Goal: Information Seeking & Learning: Learn about a topic

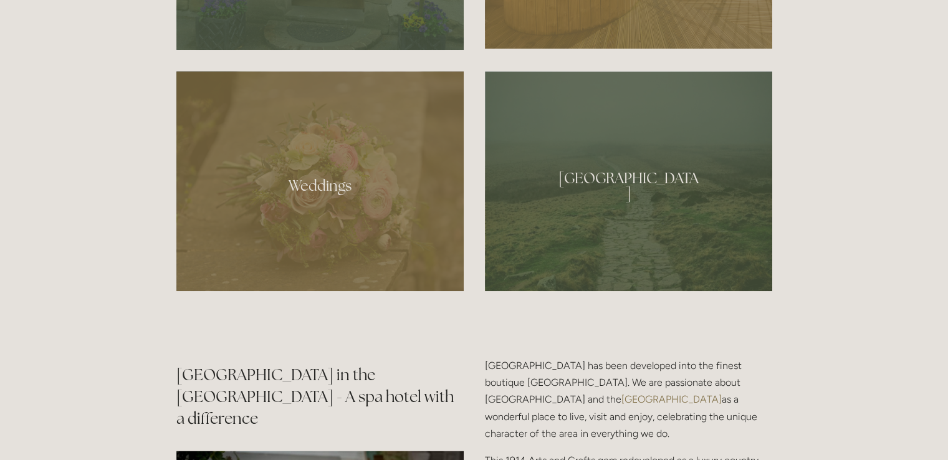
scroll to position [1117, 0]
click at [347, 250] on div at bounding box center [319, 180] width 287 height 220
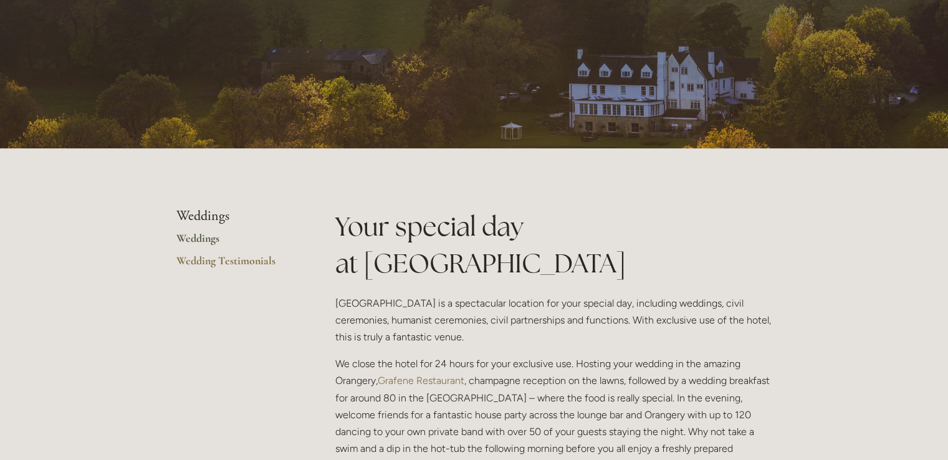
scroll to position [102, 0]
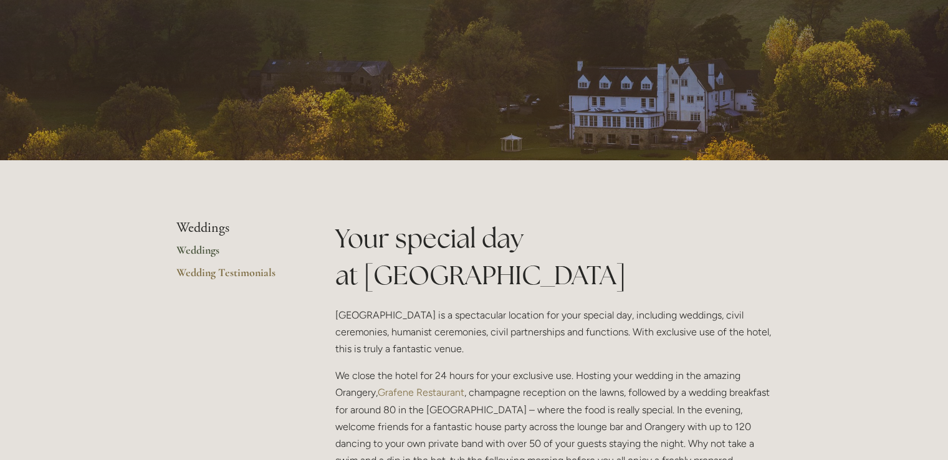
click at [213, 252] on link "Weddings" at bounding box center [235, 254] width 119 height 22
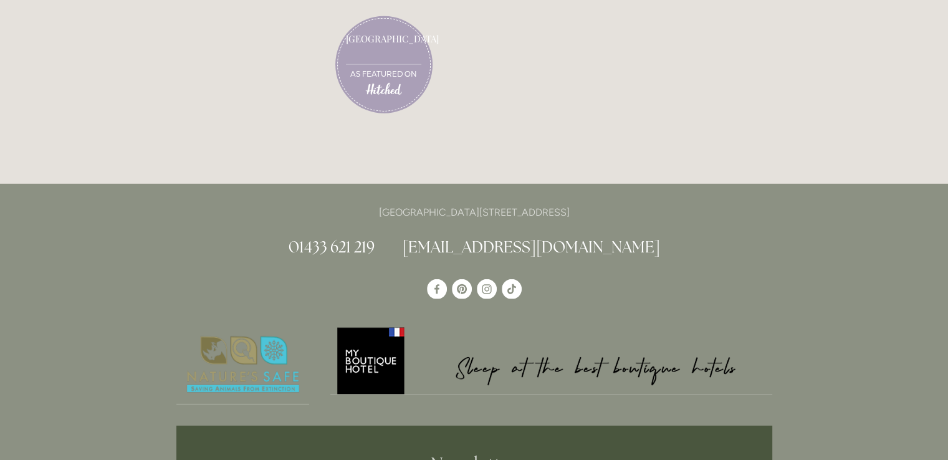
scroll to position [3577, 0]
